Goal: Task Accomplishment & Management: Manage account settings

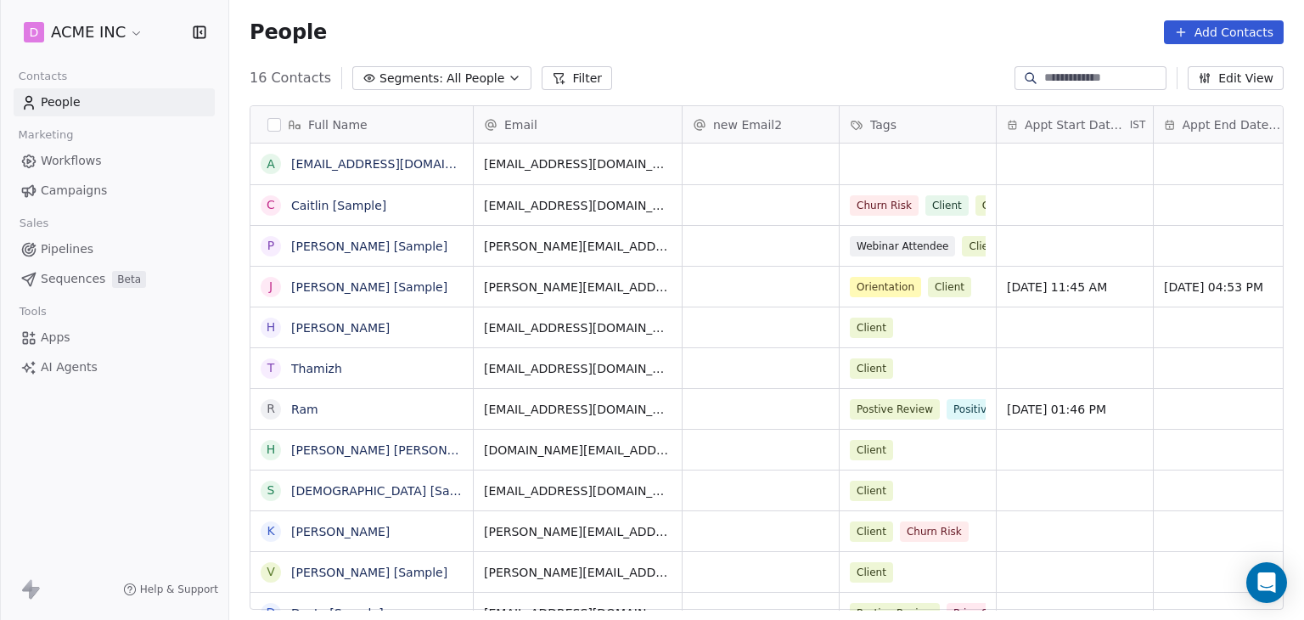
scroll to position [531, 1061]
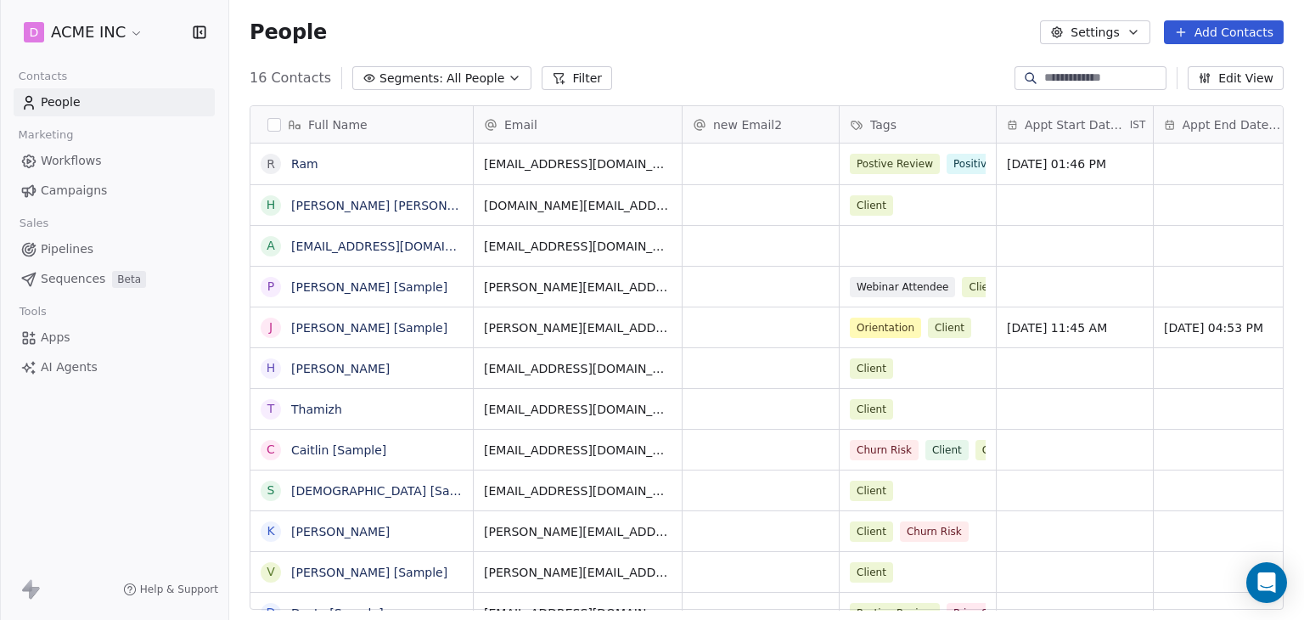
click at [75, 31] on html "D ACME INC Contacts People Marketing Workflows Campaigns Sales Pipelines Sequen…" at bounding box center [652, 310] width 1304 height 620
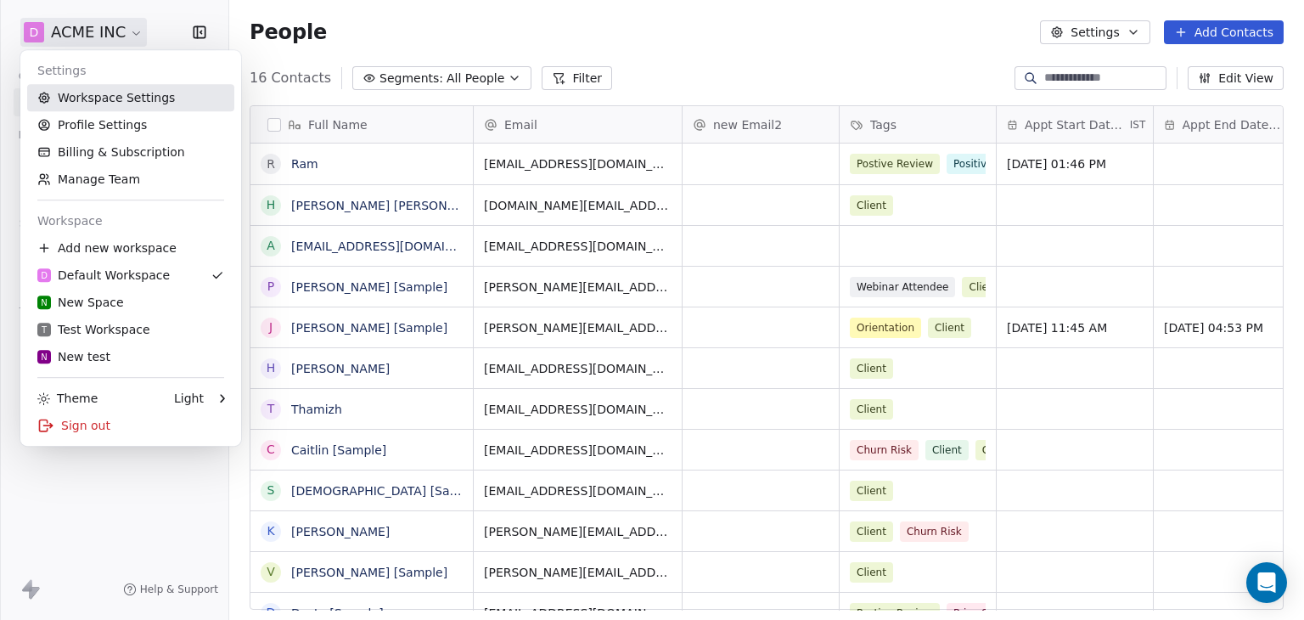
click at [80, 102] on link "Workspace Settings" at bounding box center [130, 97] width 207 height 27
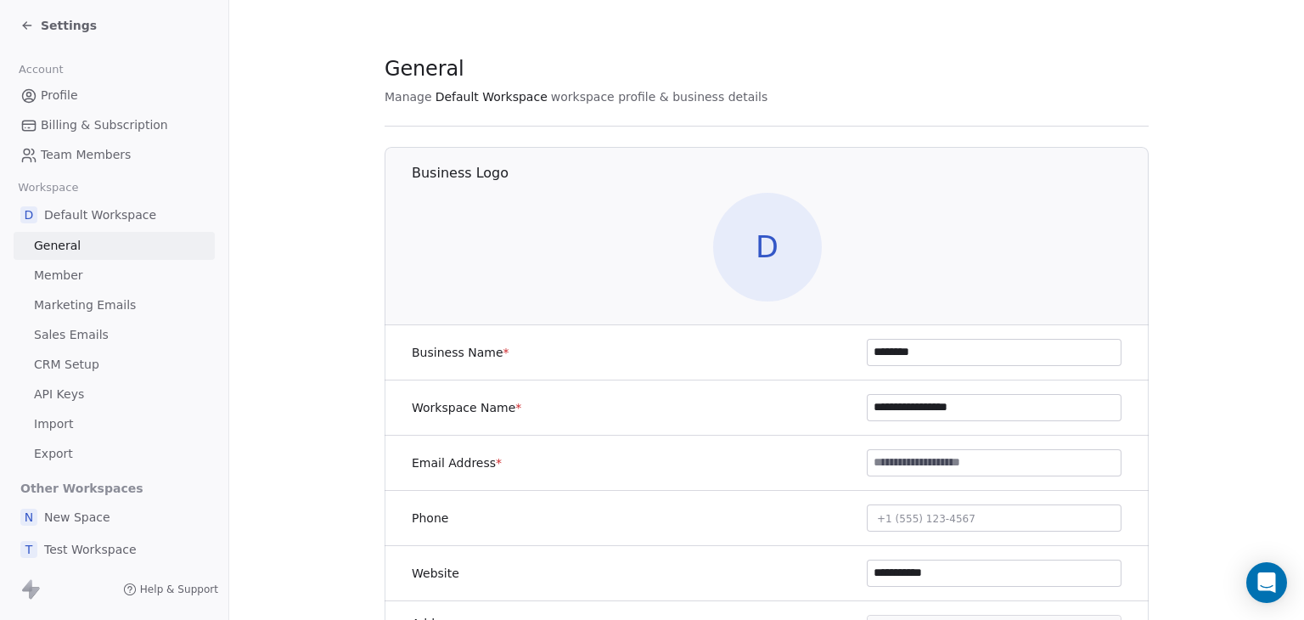
click at [87, 310] on span "Marketing Emails" at bounding box center [85, 305] width 102 height 18
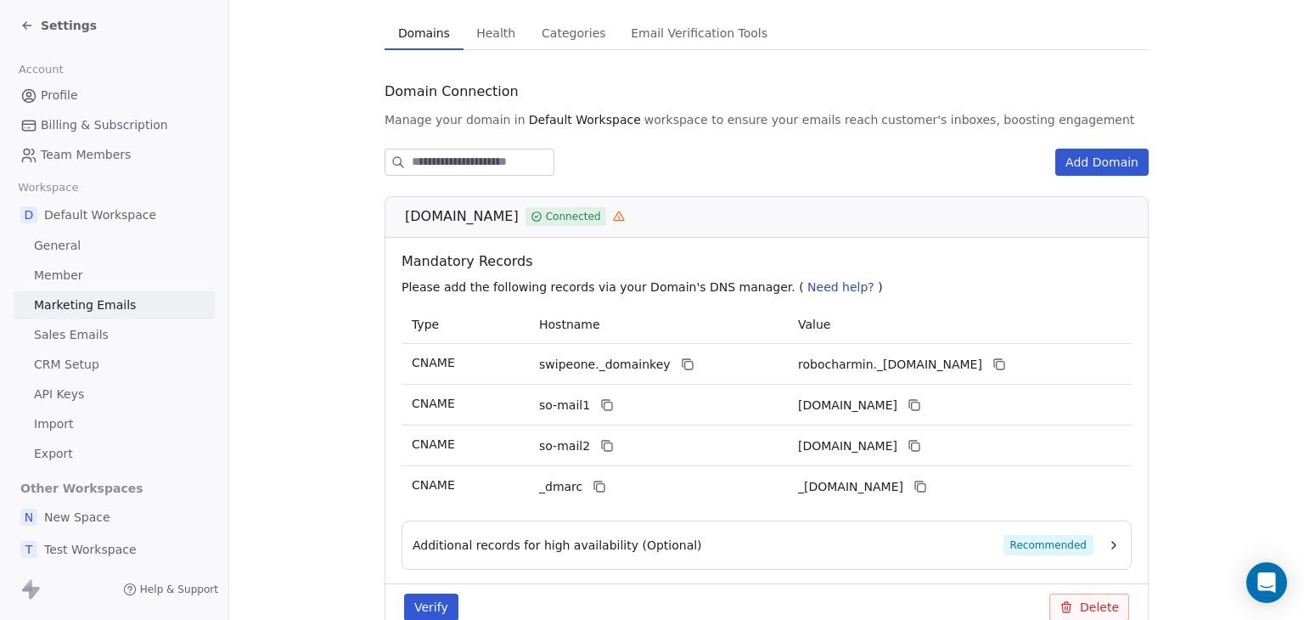
scroll to position [127, 0]
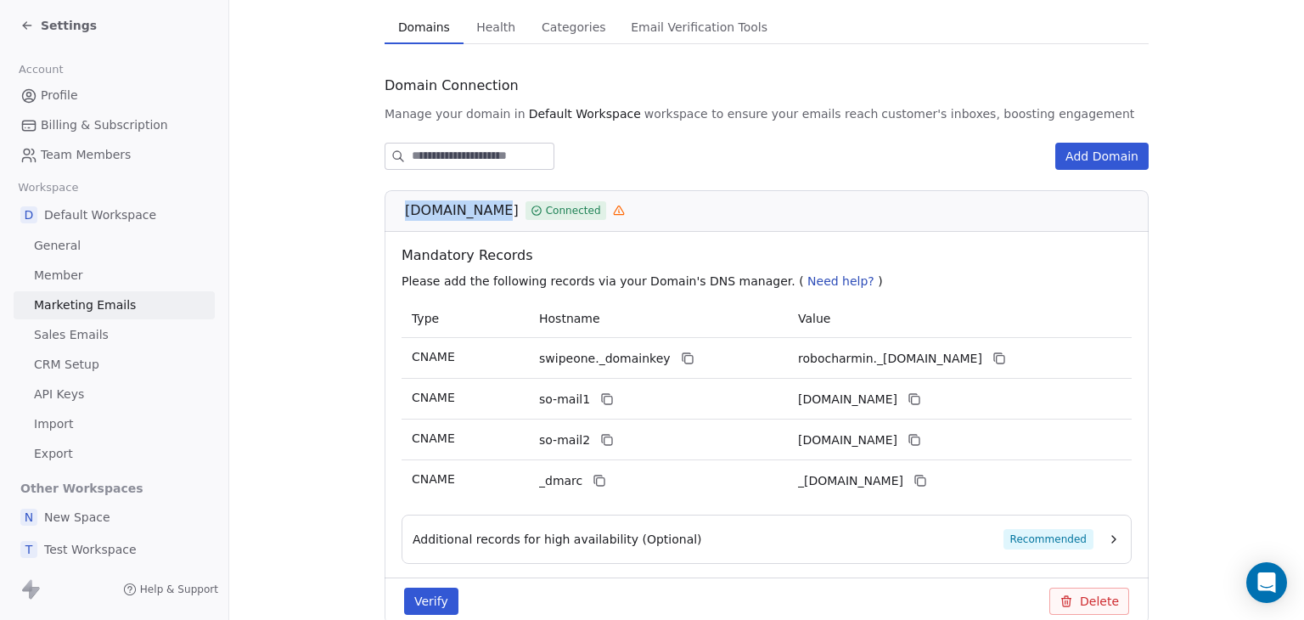
drag, startPoint x: 397, startPoint y: 206, endPoint x: 481, endPoint y: 211, distance: 84.2
click at [481, 211] on div "[DOMAIN_NAME] Connected" at bounding box center [767, 211] width 764 height 42
copy span "[DOMAIN_NAME]"
click at [681, 361] on icon at bounding box center [688, 358] width 14 height 14
click at [64, 31] on span "Settings" at bounding box center [69, 25] width 56 height 17
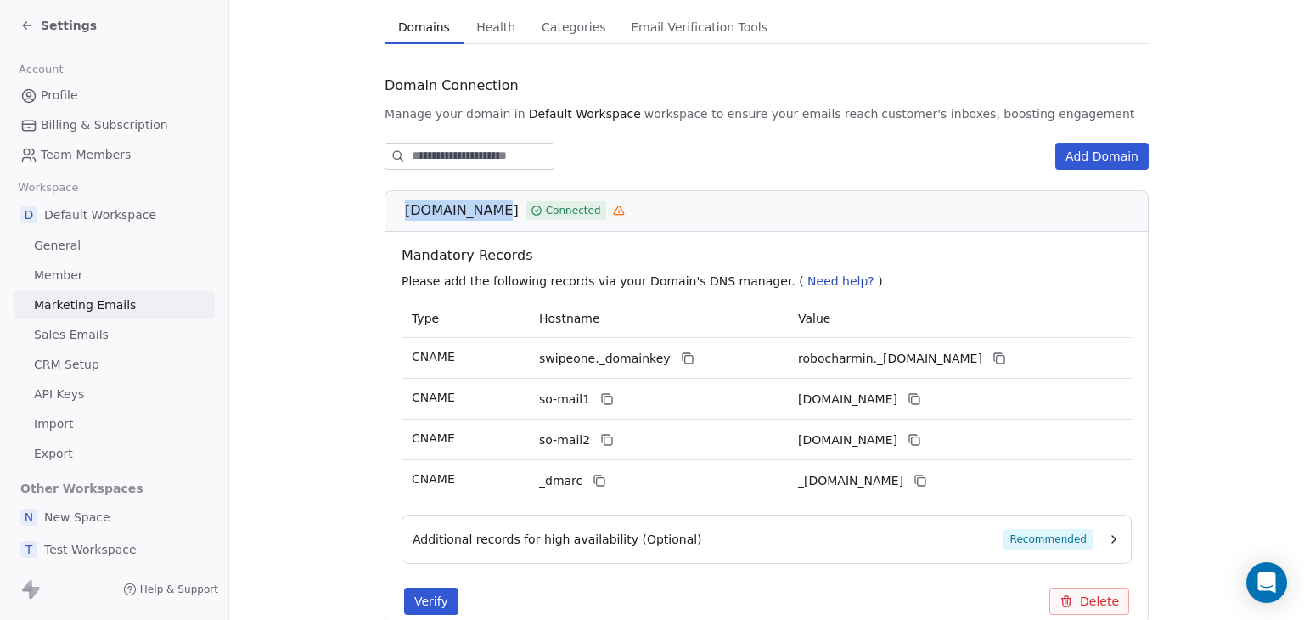
click at [64, 31] on span "Settings" at bounding box center [69, 25] width 56 height 17
click at [38, 25] on div "Settings" at bounding box center [58, 25] width 76 height 17
